Goal: Find specific page/section

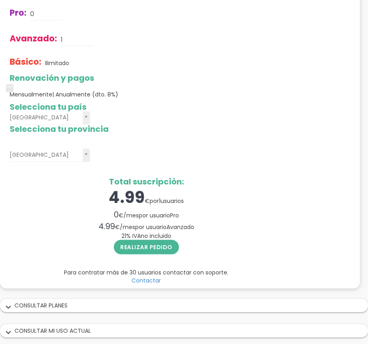
scroll to position [47, 0]
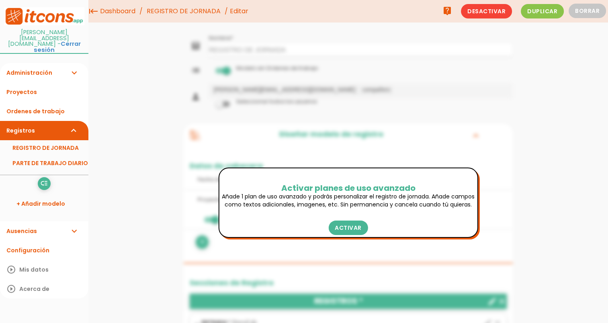
click at [217, 11] on link "REGISTRO DE JORNADA" at bounding box center [184, 11] width 78 height 23
